Goal: Participate in discussion: Engage in conversation with other users on a specific topic

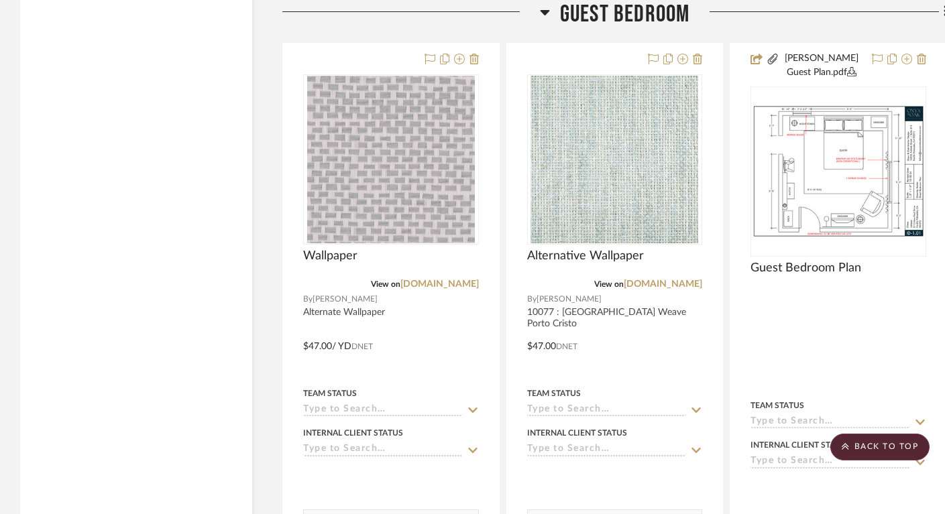
scroll to position [3121, 0]
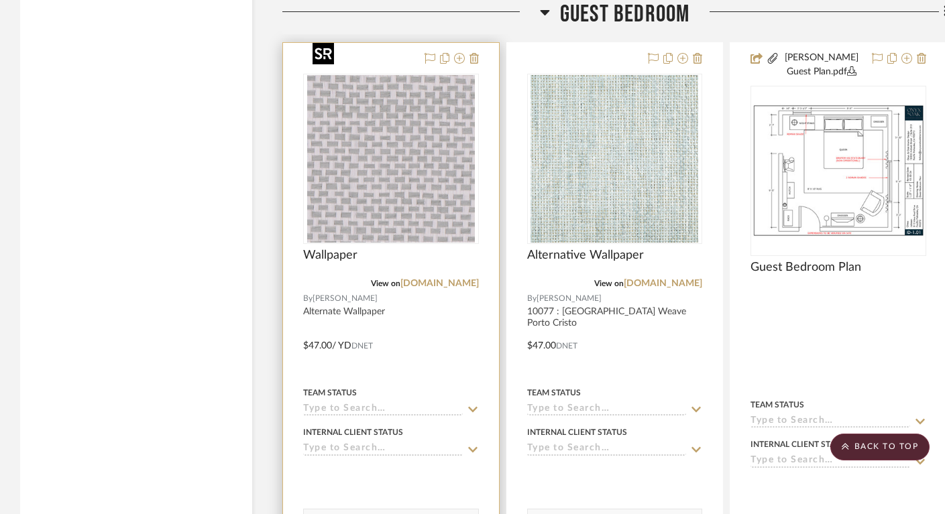
click at [418, 184] on img "0" at bounding box center [391, 159] width 168 height 168
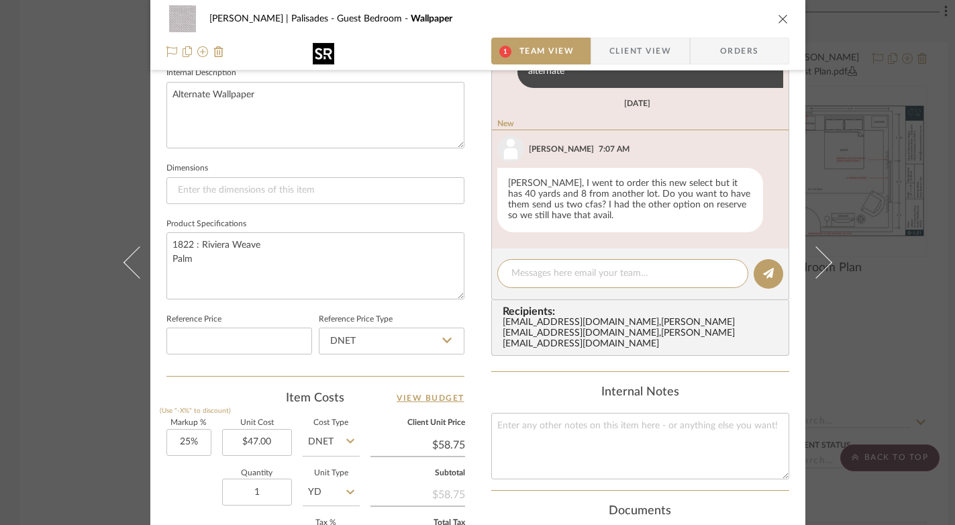
scroll to position [494, 0]
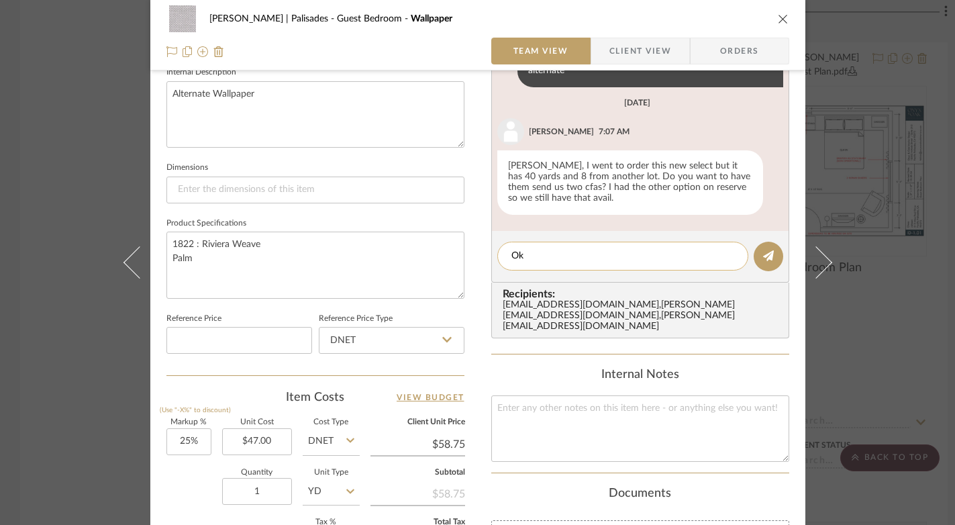
type textarea "O"
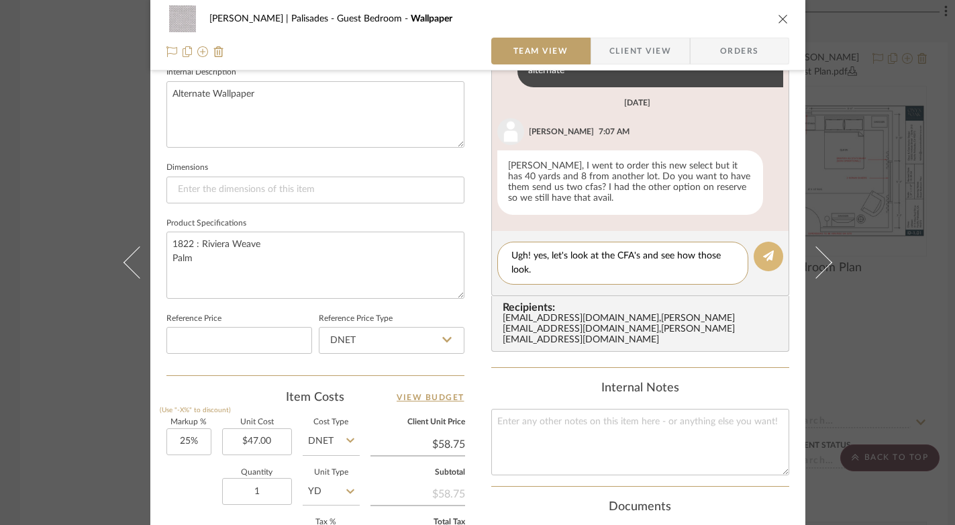
type textarea "Ugh! yes, let's look at the CFA's and see how those look."
click at [772, 250] on button at bounding box center [768, 256] width 30 height 30
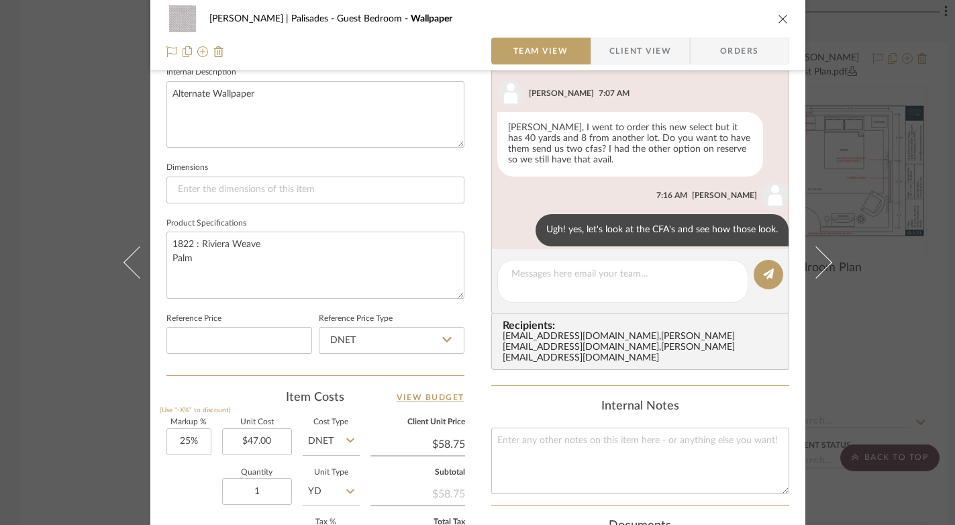
scroll to position [41, 0]
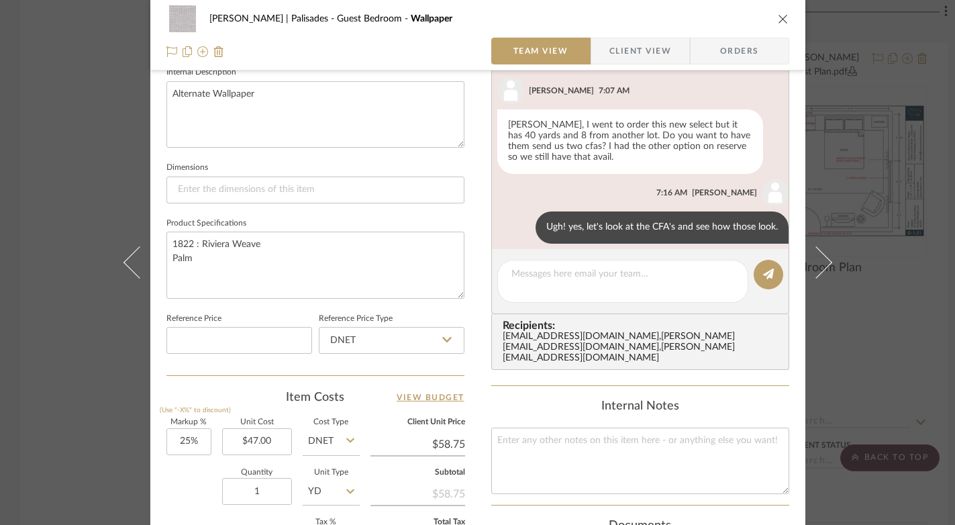
click at [779, 21] on icon "close" at bounding box center [782, 18] width 11 height 11
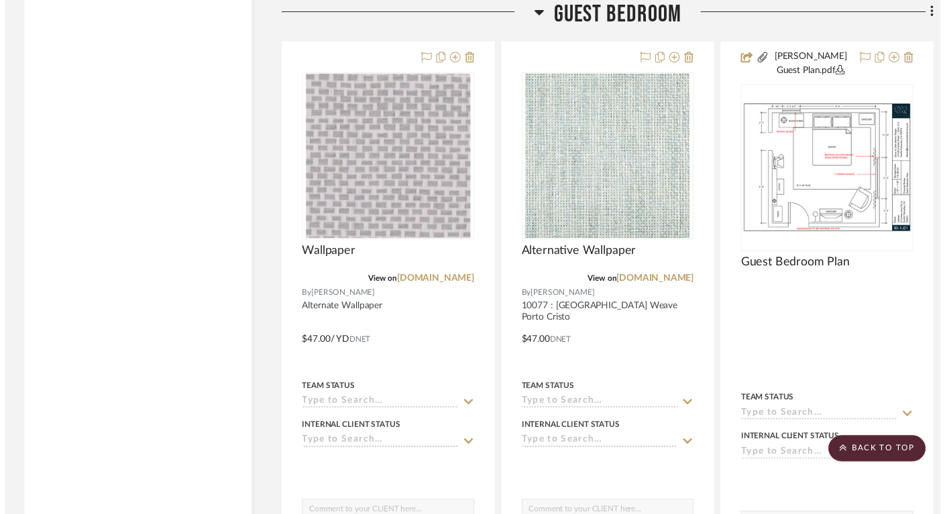
scroll to position [3121, 0]
